Goal: Transaction & Acquisition: Purchase product/service

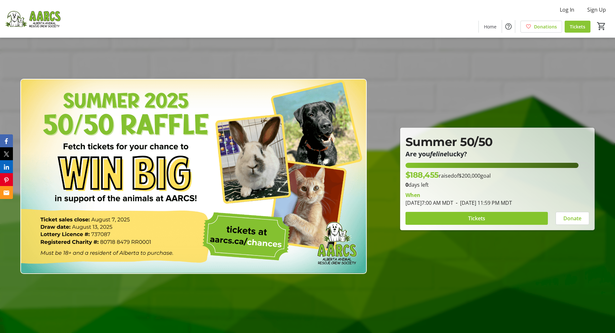
click at [580, 27] on span "Tickets" at bounding box center [577, 26] width 15 height 7
click at [41, 15] on img at bounding box center [32, 19] width 57 height 32
click at [490, 25] on span "Home" at bounding box center [490, 26] width 13 height 7
click at [491, 26] on span "Home" at bounding box center [490, 26] width 13 height 7
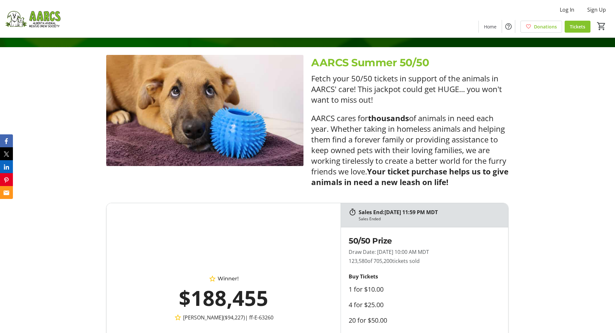
scroll to position [226, 0]
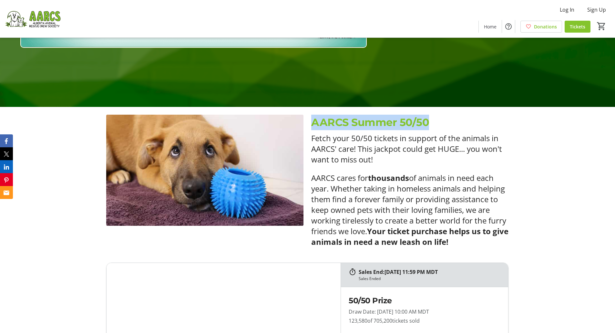
drag, startPoint x: 426, startPoint y: 122, endPoint x: 313, endPoint y: 122, distance: 113.3
click at [313, 122] on p "AARCS Summer 50/50" at bounding box center [409, 122] width 197 height 15
copy p "AARCS Summer 50/50"
